Goal: Navigation & Orientation: Find specific page/section

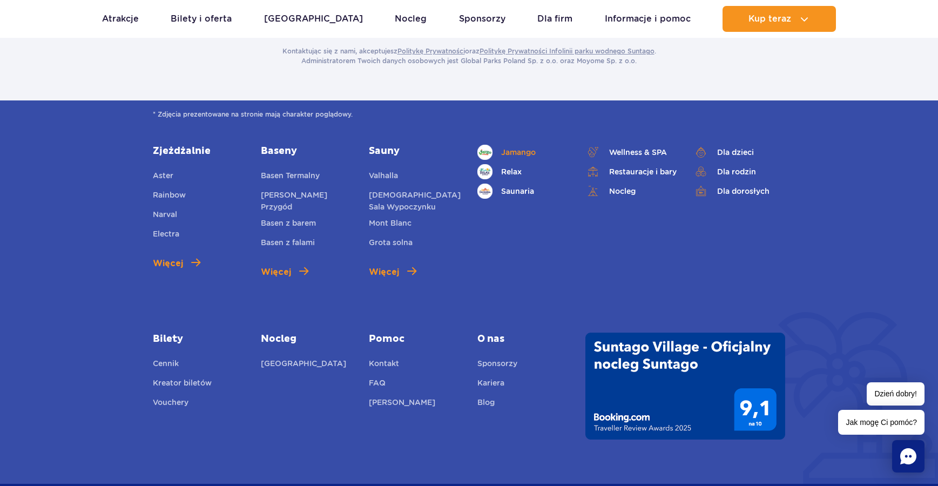
click at [524, 146] on span "Jamango" at bounding box center [518, 152] width 35 height 12
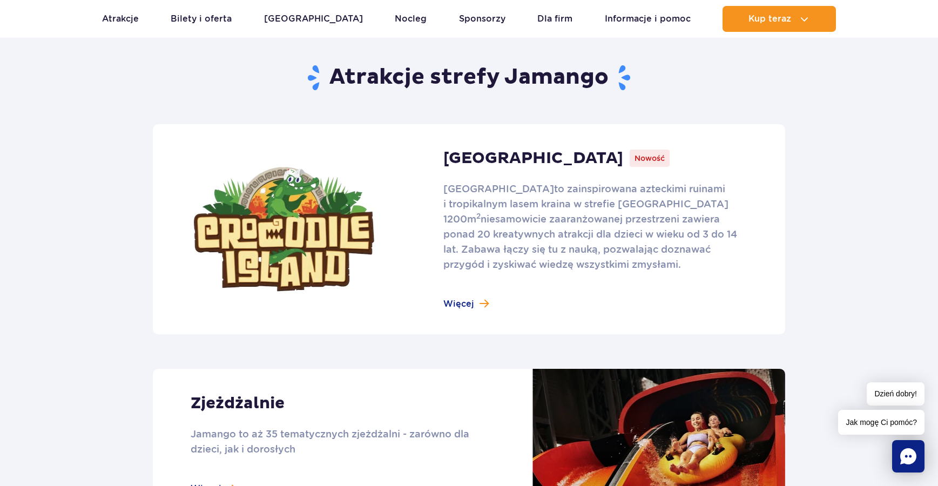
scroll to position [702, 0]
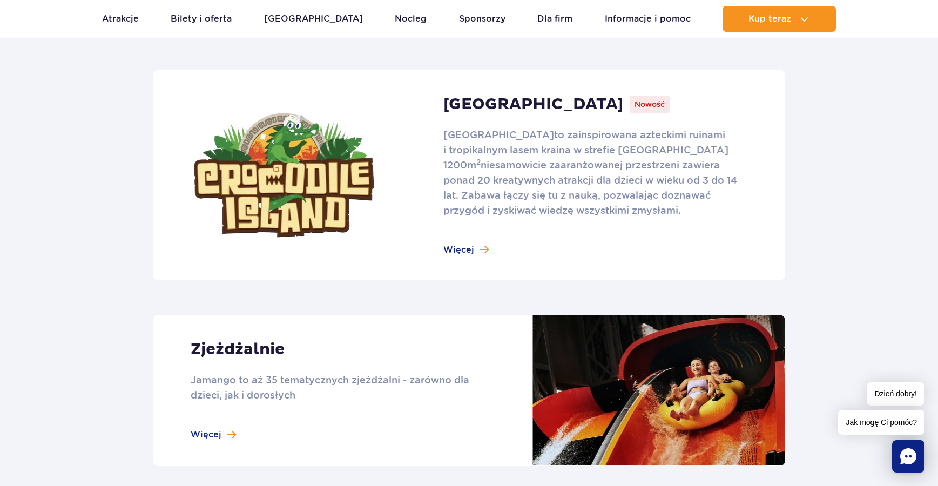
click at [456, 249] on link at bounding box center [469, 175] width 633 height 210
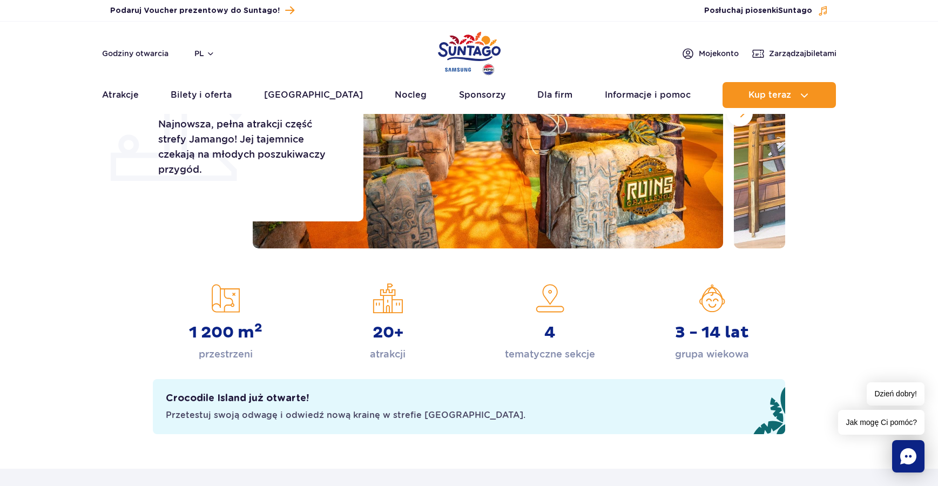
scroll to position [216, 0]
